Goal: Information Seeking & Learning: Understand process/instructions

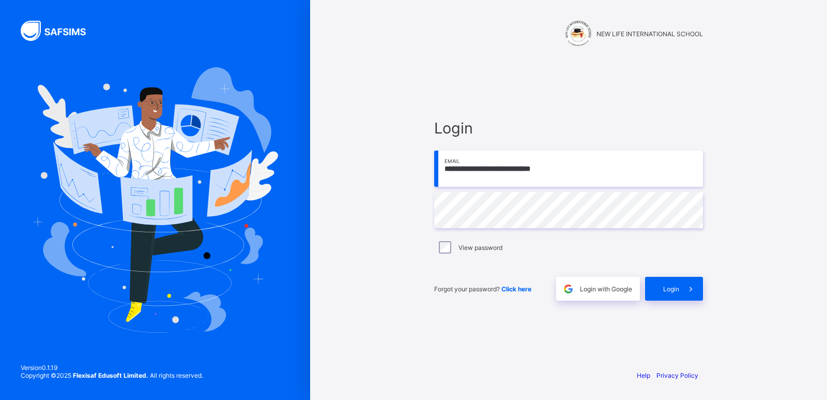
type input "**********"
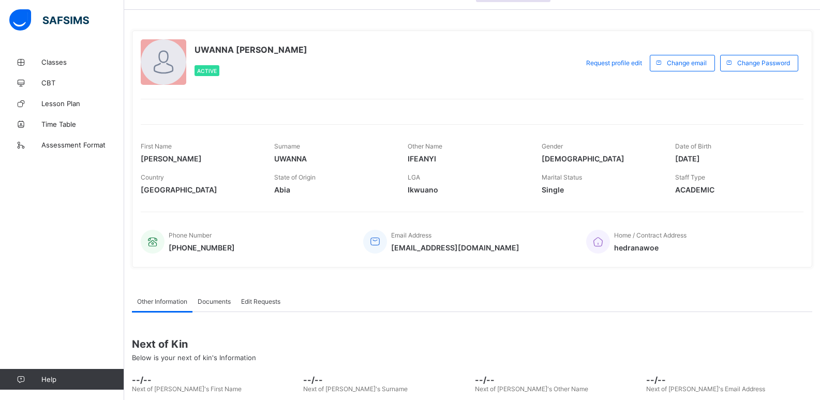
scroll to position [31, 0]
click at [57, 62] on span "Classes" at bounding box center [82, 62] width 83 height 8
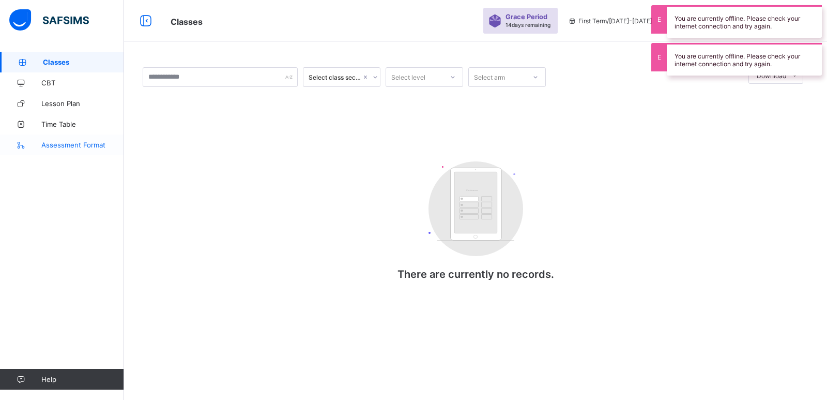
click at [72, 145] on span "Assessment Format" at bounding box center [82, 145] width 83 height 8
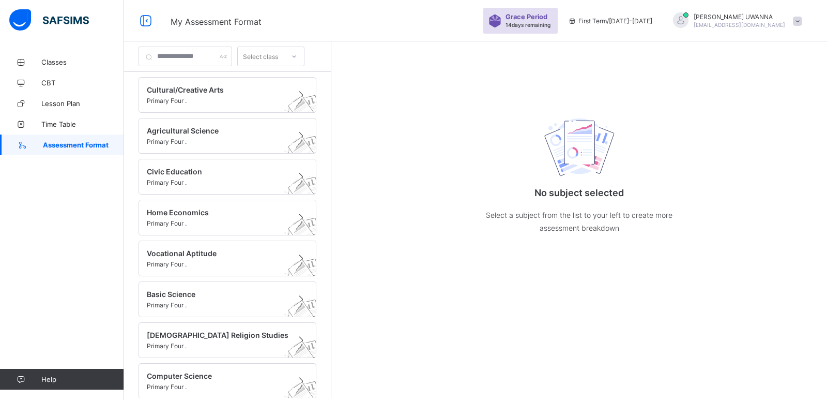
click at [284, 60] on div "Select class" at bounding box center [261, 56] width 47 height 14
click at [232, 59] on div at bounding box center [186, 57] width 94 height 20
click at [63, 64] on span "Classes" at bounding box center [82, 62] width 83 height 8
